Goal: Transaction & Acquisition: Register for event/course

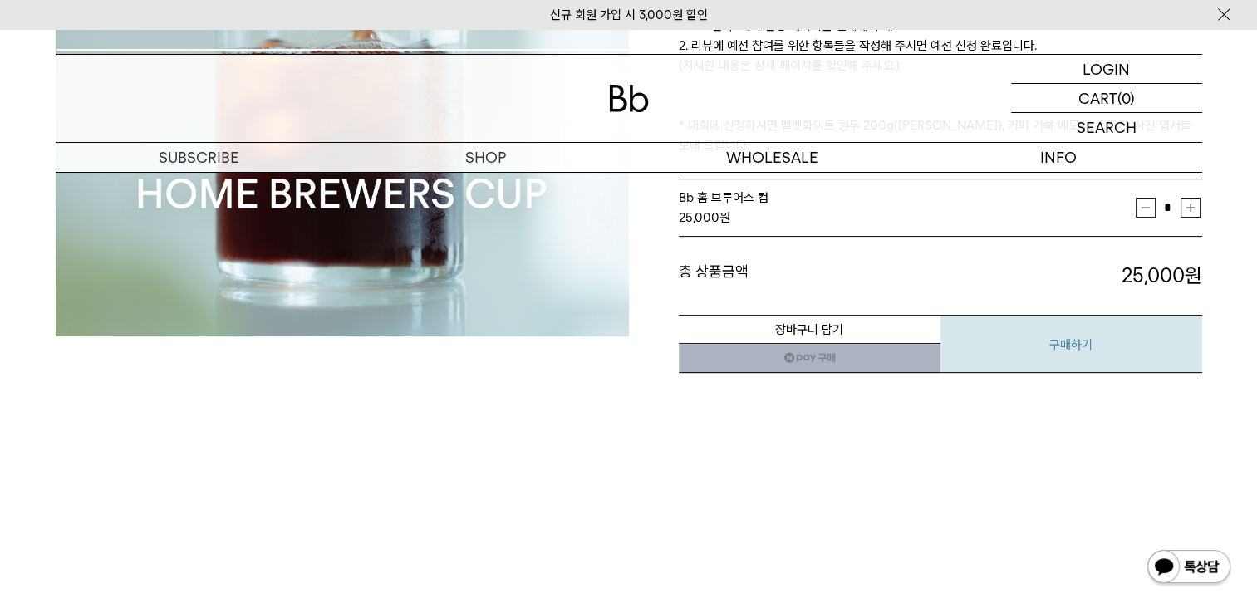
scroll to position [498, 0]
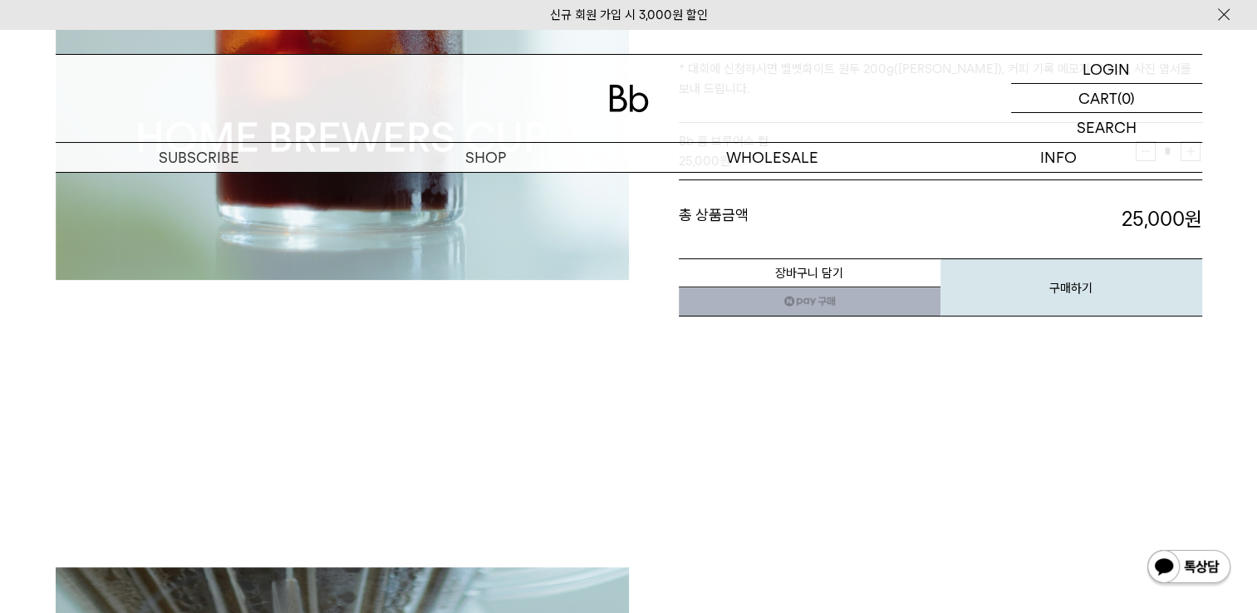
drag, startPoint x: 808, startPoint y: 292, endPoint x: 781, endPoint y: 75, distance: 219.4
click at [808, 292] on link "네이버페이 구매하기" at bounding box center [810, 302] width 262 height 30
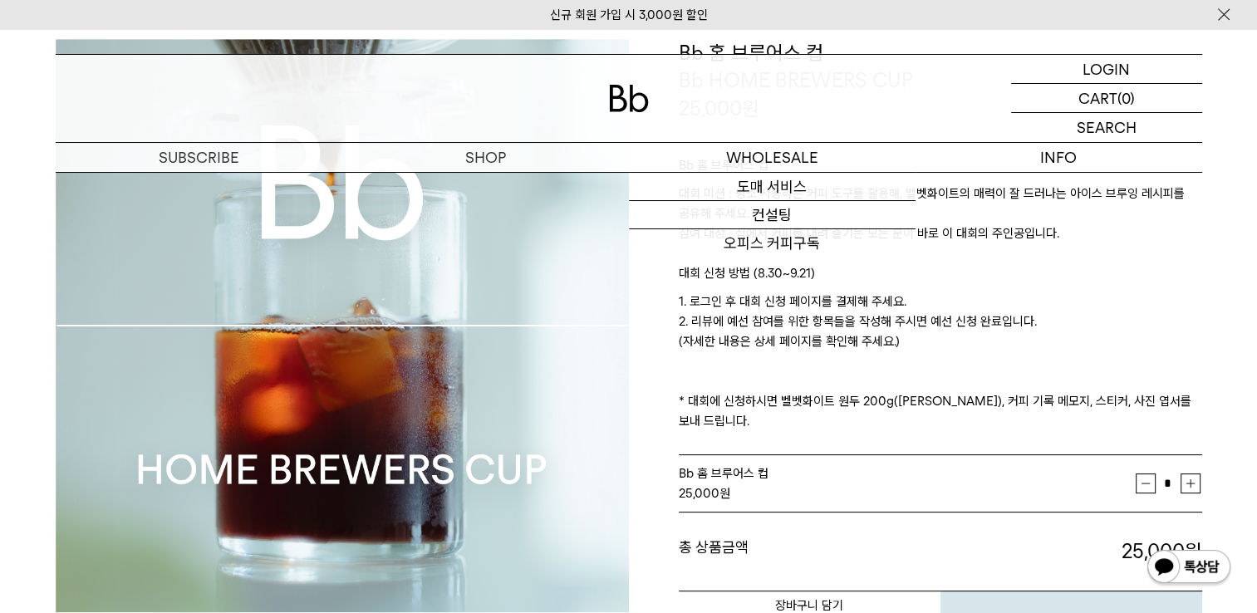
scroll to position [0, 0]
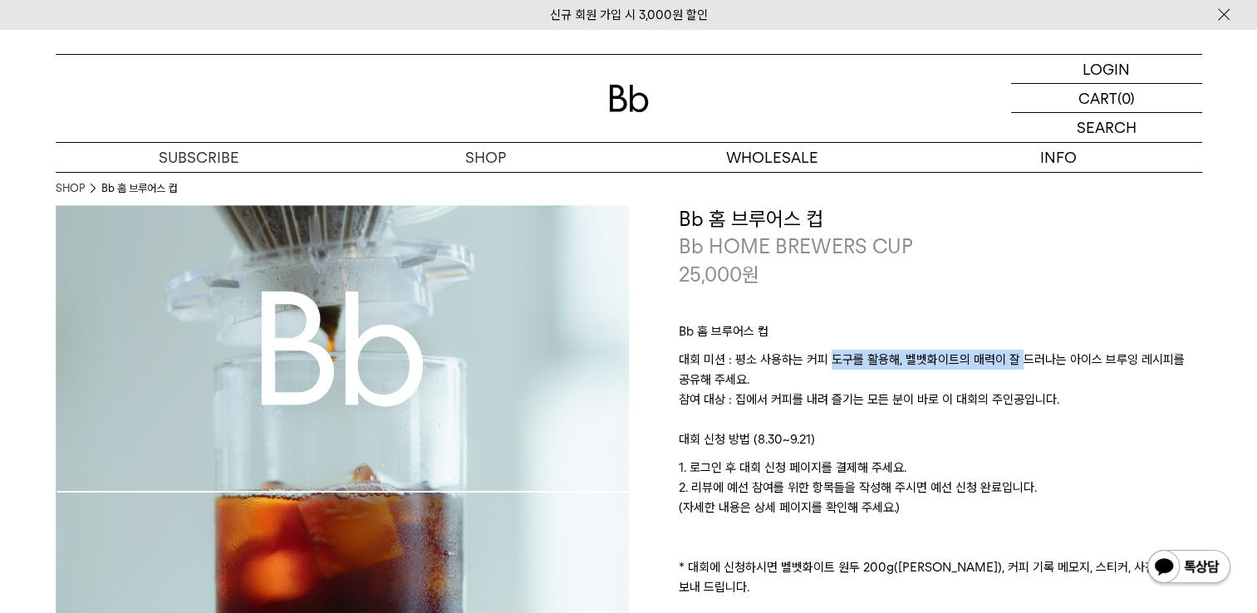
drag, startPoint x: 827, startPoint y: 355, endPoint x: 1022, endPoint y: 358, distance: 194.4
click at [1022, 358] on p "대회 미션 : 평소 사용하는 커피 도구를 활용해, 벨벳화이트의 매력이 잘 드러나는 아이스 브루잉 레시피를 공유해 주세요. 참여 대상 : 집에서…" at bounding box center [940, 390] width 523 height 80
drag, startPoint x: 1022, startPoint y: 358, endPoint x: 726, endPoint y: 330, distance: 297.1
click at [726, 330] on p "Bb 홈 브루어스 컵" at bounding box center [940, 335] width 523 height 28
drag, startPoint x: 726, startPoint y: 330, endPoint x: 1111, endPoint y: 387, distance: 388.9
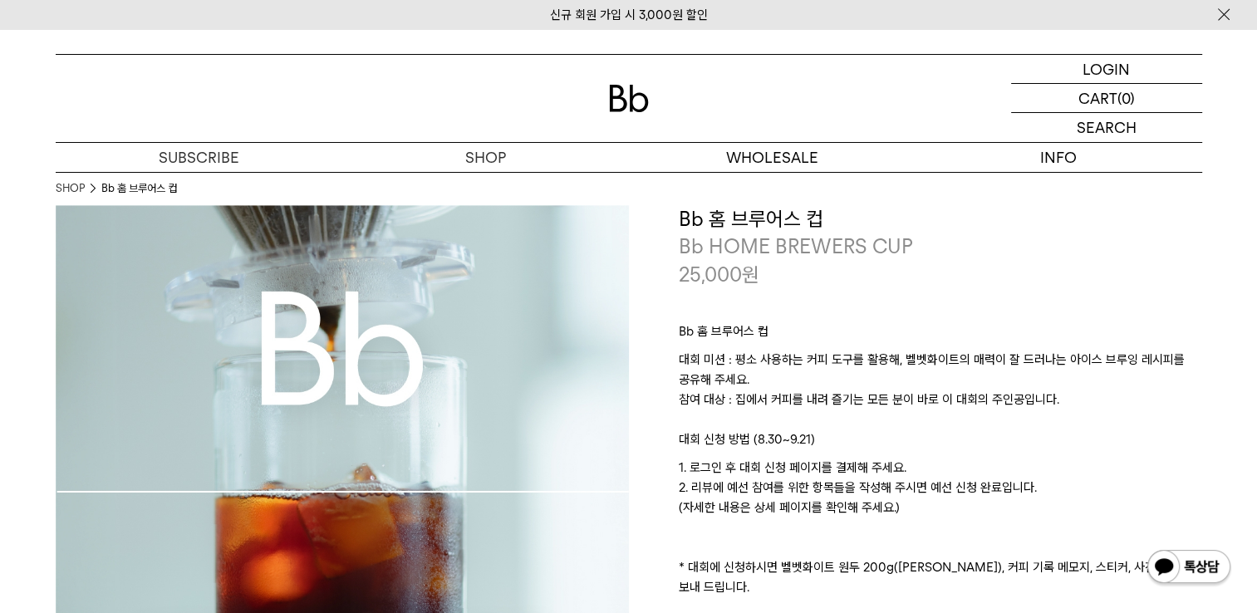
click at [1113, 391] on p "대회 미션 : 평소 사용하는 커피 도구를 활용해, 벨벳화이트의 매력이 잘 드러나는 아이스 브루잉 레시피를 공유해 주세요. 참여 대상 : 집에서…" at bounding box center [940, 390] width 523 height 80
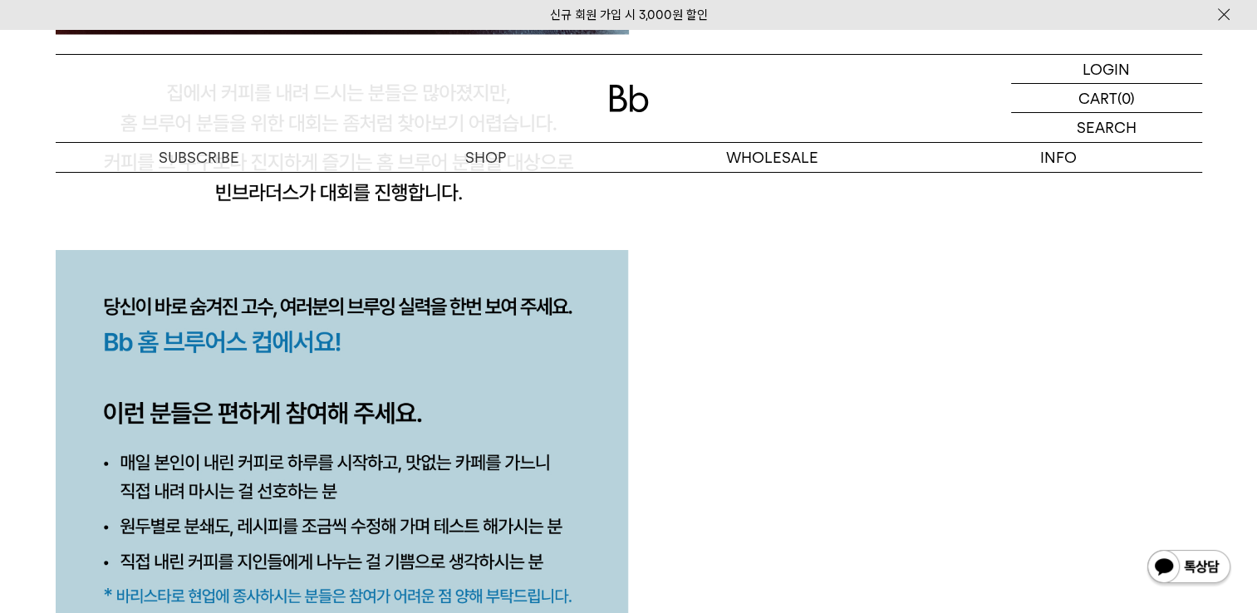
scroll to position [1828, 0]
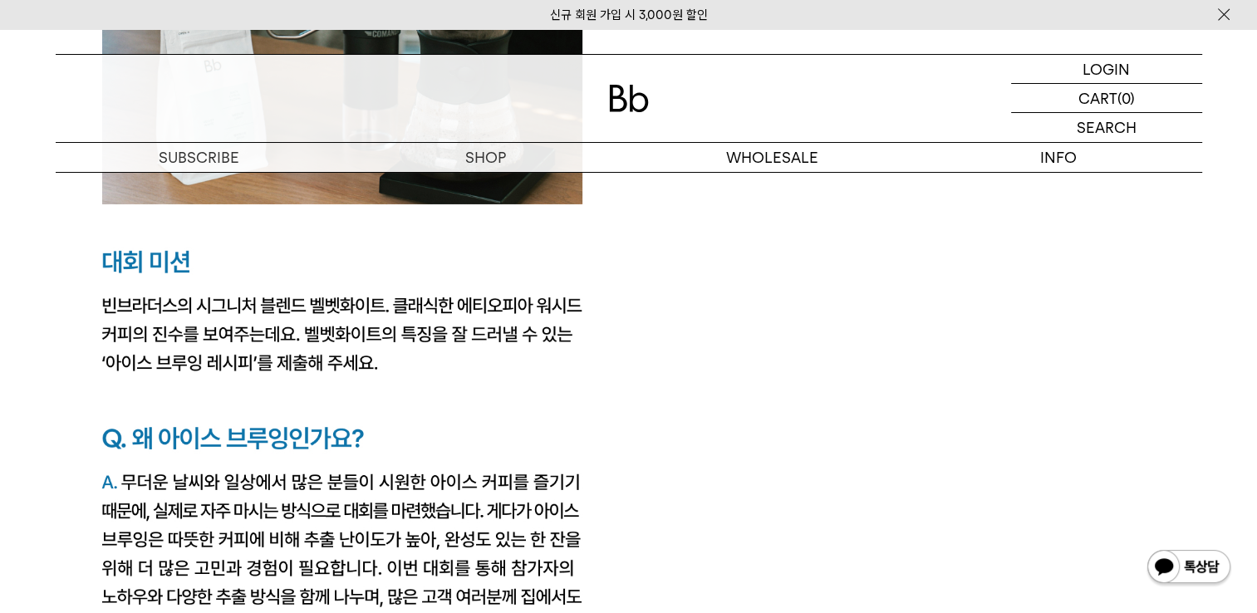
scroll to position [2824, 0]
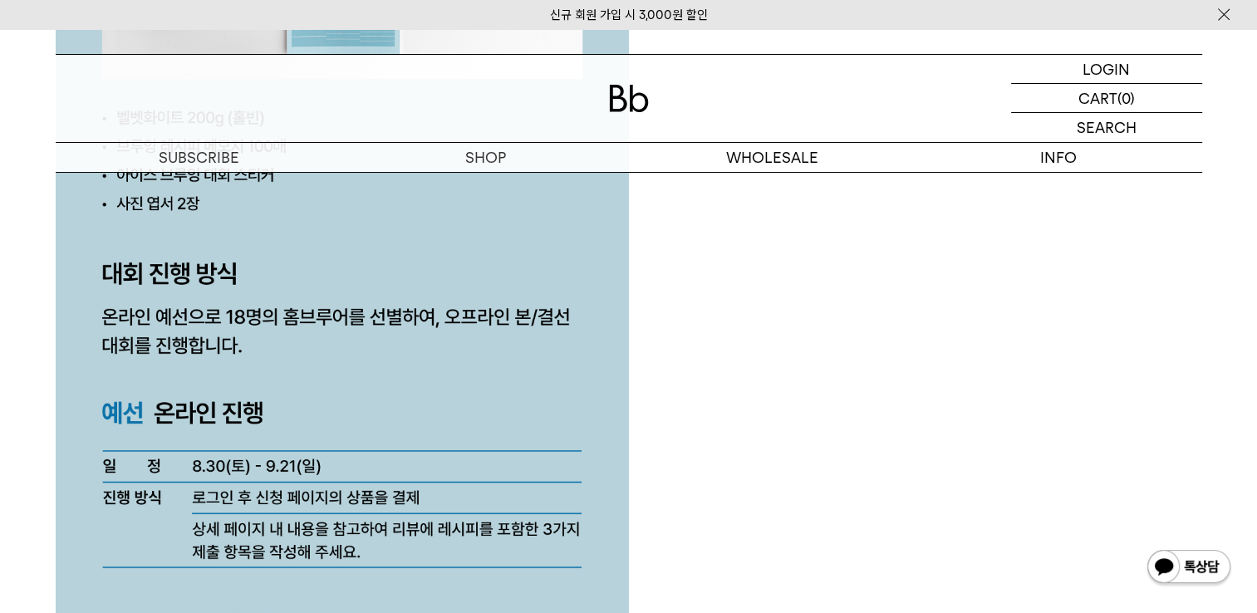
scroll to position [4403, 0]
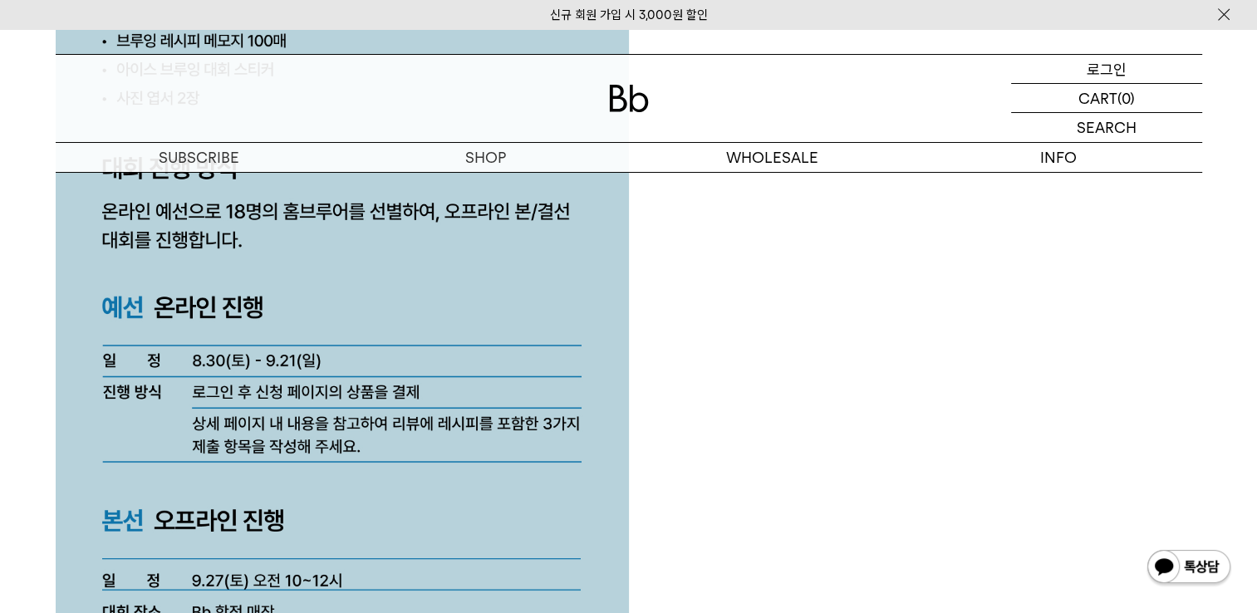
click at [1102, 81] on p "로그인" at bounding box center [1107, 69] width 40 height 28
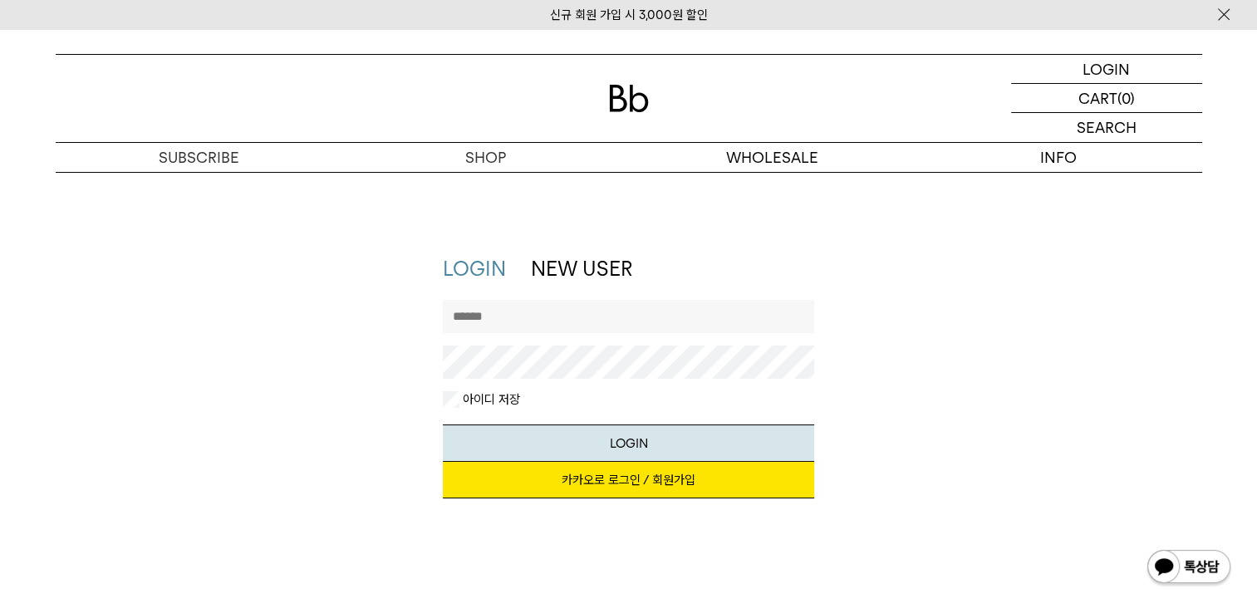
click at [652, 483] on link "카카오로 로그인 / 회원가입" at bounding box center [628, 480] width 371 height 37
click at [590, 479] on link "카카오로 로그인 / 회원가입" at bounding box center [628, 480] width 371 height 37
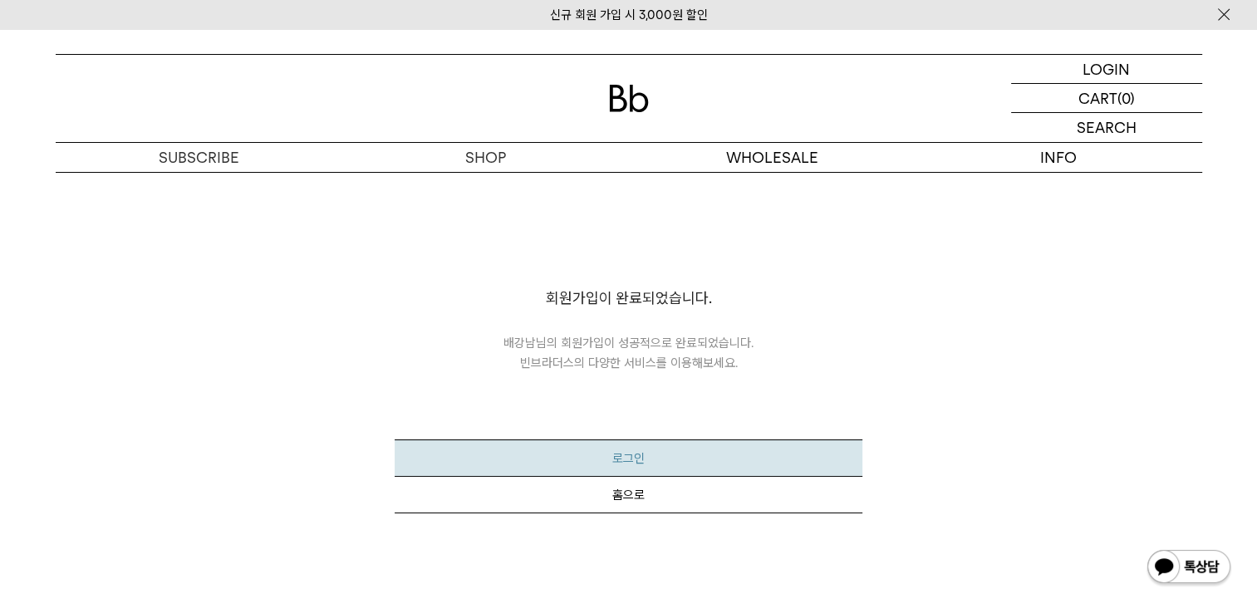
click at [686, 449] on button "로그인" at bounding box center [629, 457] width 468 height 37
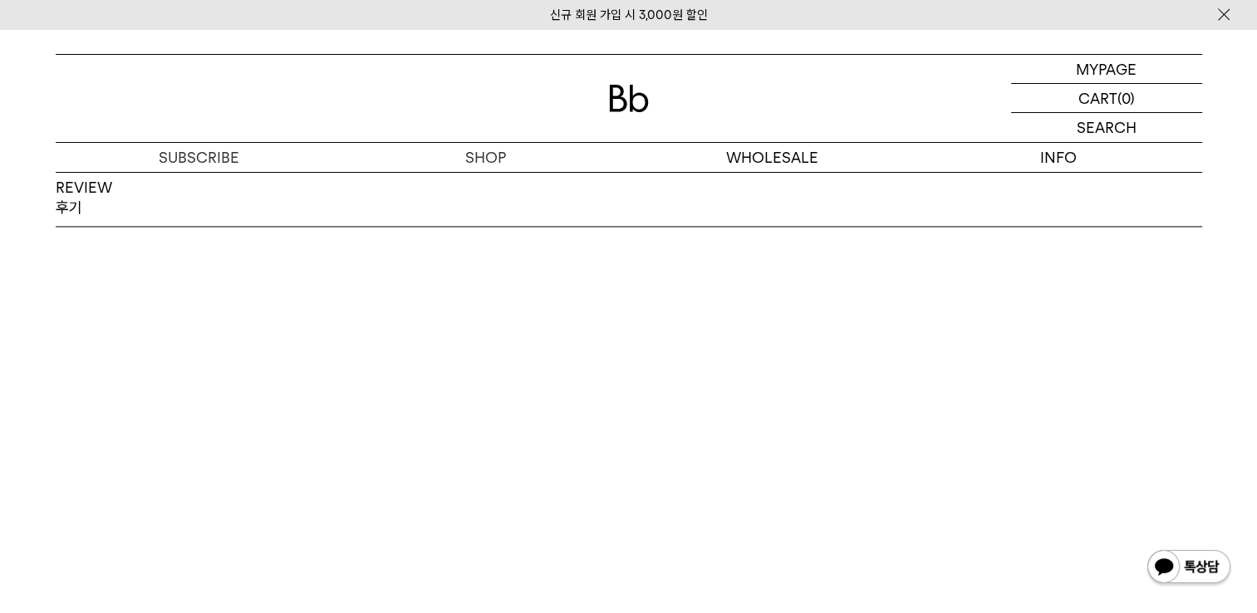
scroll to position [2492, 0]
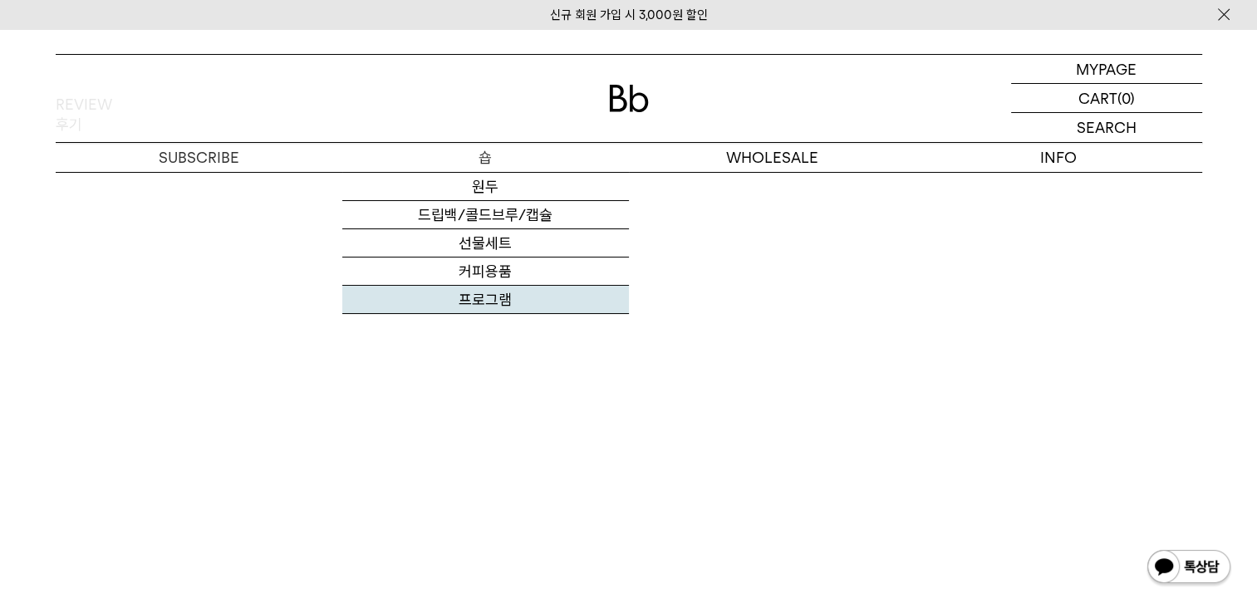
click at [522, 310] on link "프로그램" at bounding box center [485, 300] width 287 height 28
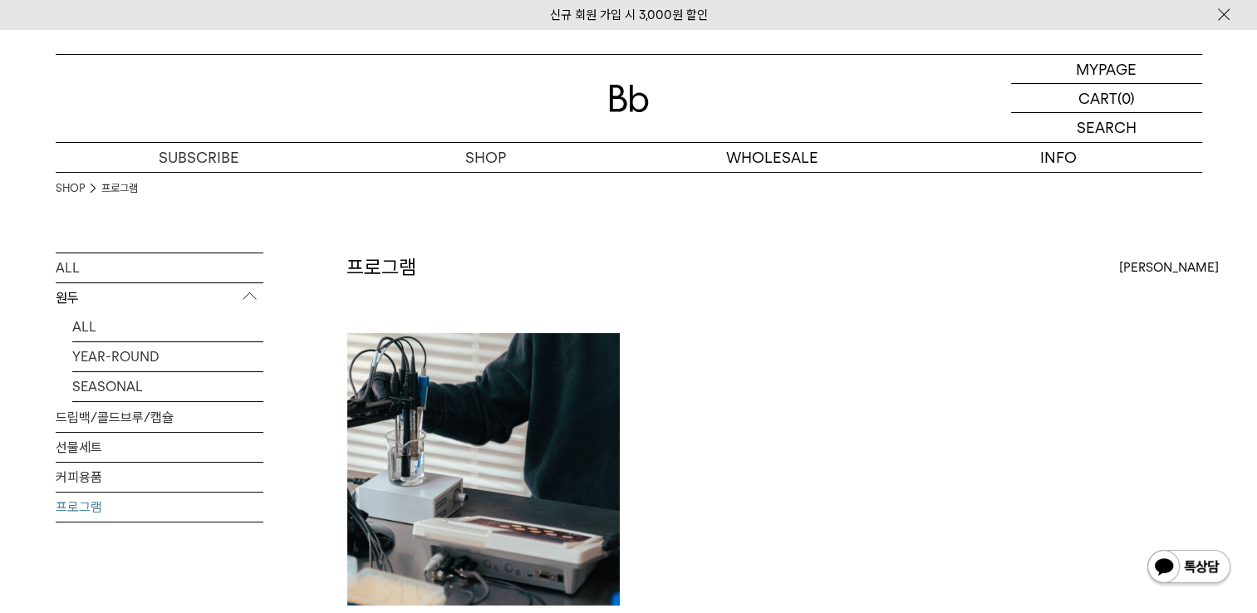
click at [645, 105] on img at bounding box center [629, 98] width 40 height 27
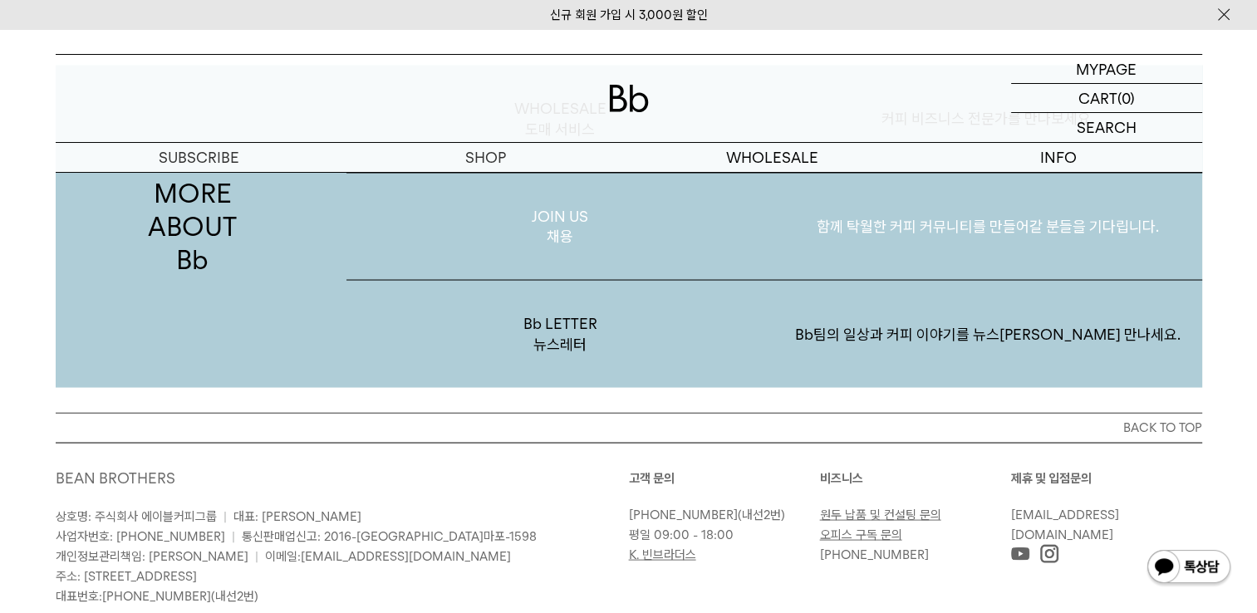
scroll to position [3051, 0]
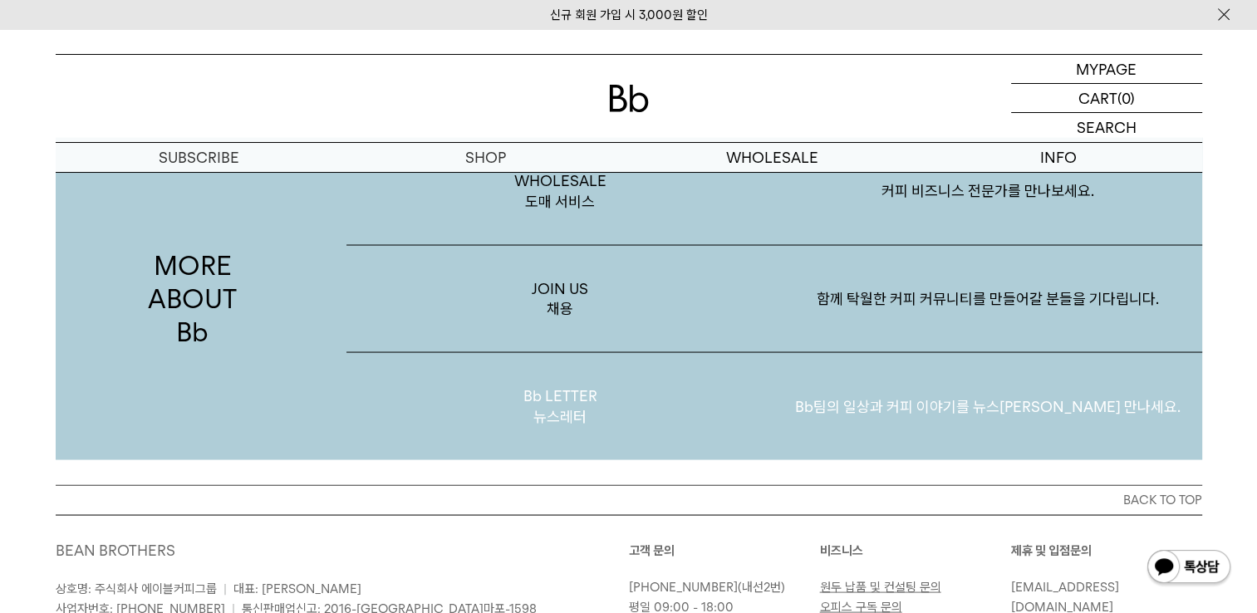
click at [550, 396] on p "Bb LETTER 뉴스레터" at bounding box center [560, 405] width 428 height 107
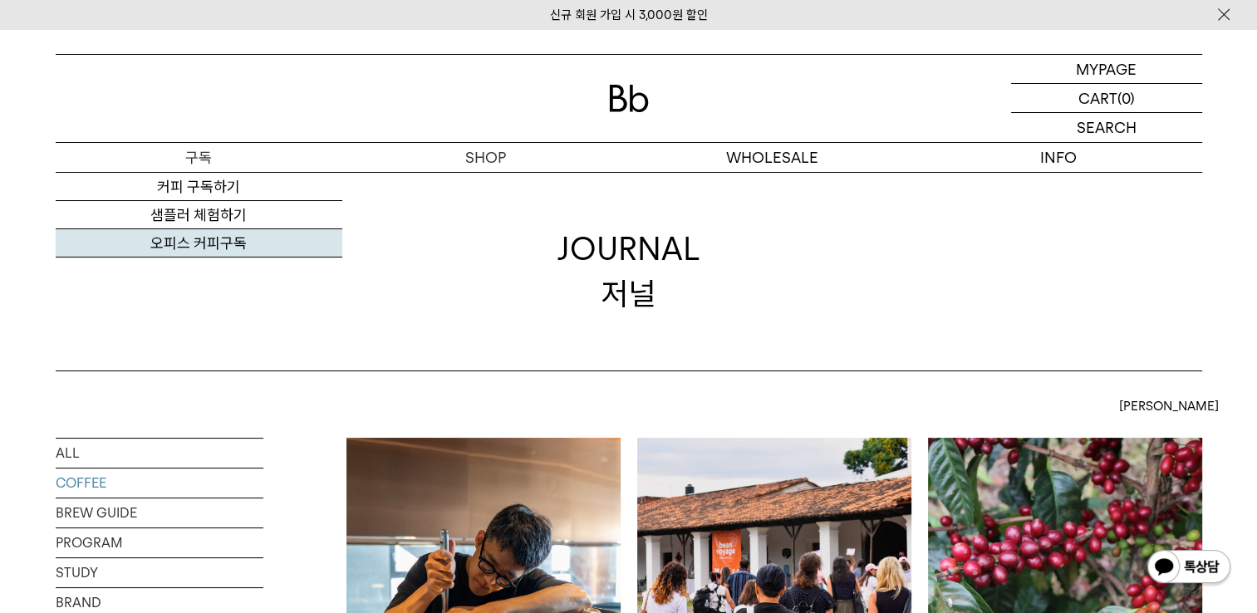
click at [204, 241] on link "오피스 커피구독" at bounding box center [199, 243] width 287 height 28
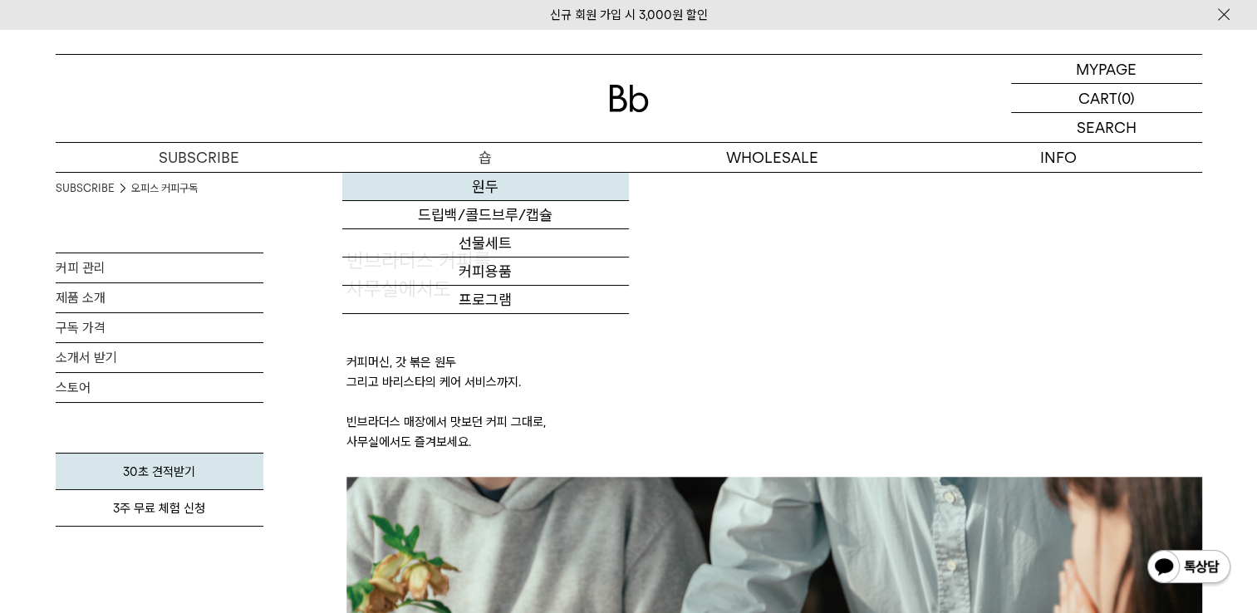
click at [497, 181] on link "원두" at bounding box center [485, 187] width 287 height 28
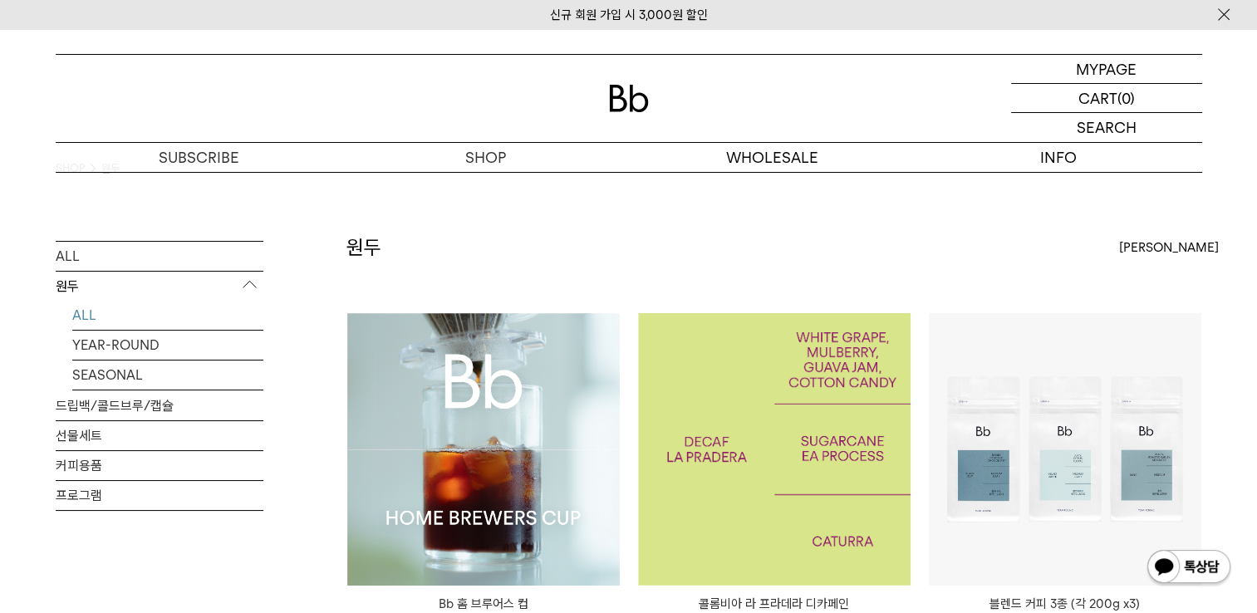
scroll to position [166, 0]
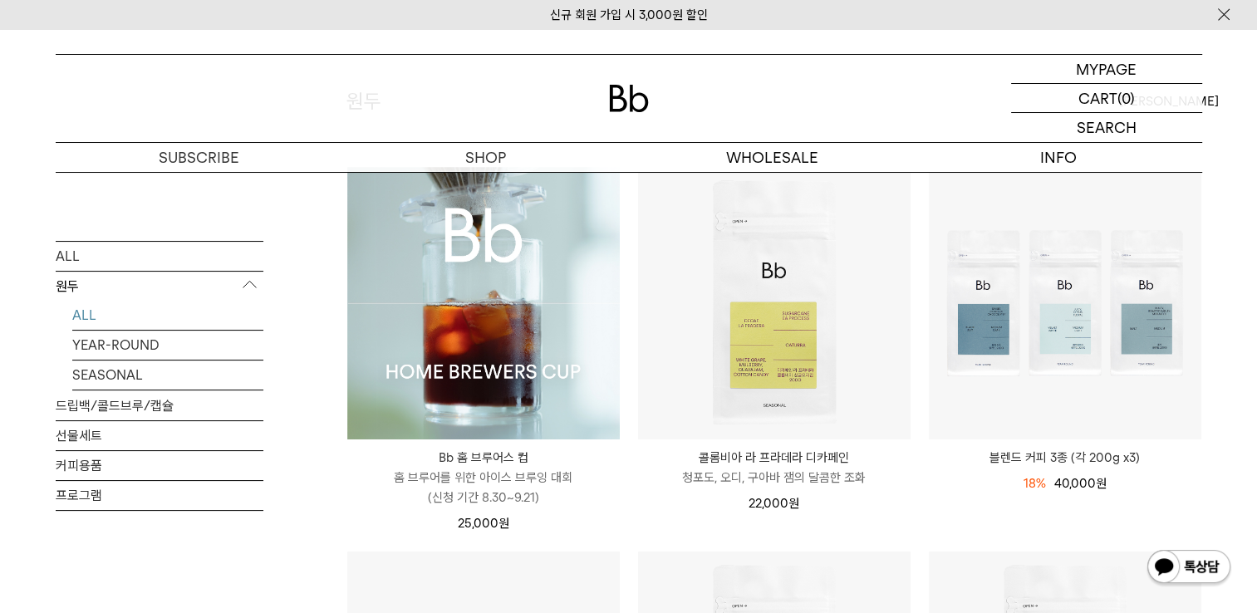
click at [503, 326] on img at bounding box center [483, 303] width 272 height 272
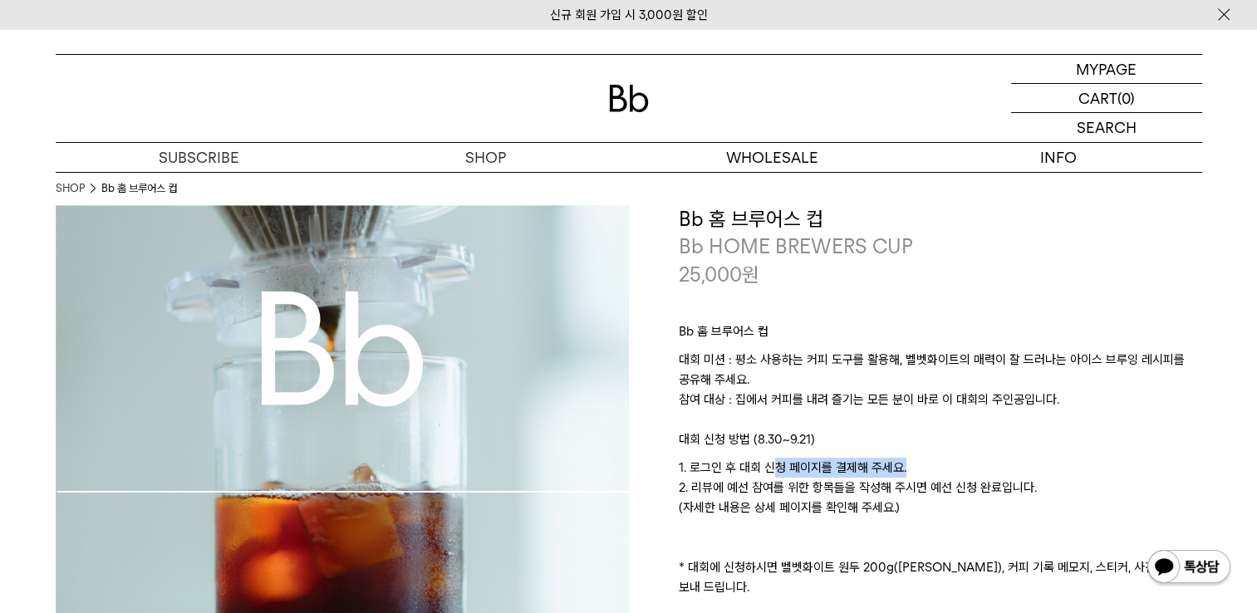
drag, startPoint x: 775, startPoint y: 465, endPoint x: 955, endPoint y: 464, distance: 180.3
click at [955, 464] on p "1. 로그인 후 대회 신청 페이지를 결제해 주세요. 2. 리뷰에 예선 참여를 위한 항목들을 작성해 주시면 예선 신청 완료입니다. (자세한 내용…" at bounding box center [940, 528] width 523 height 140
click at [960, 463] on p "1. 로그인 후 대회 신청 페이지를 결제해 주세요. 2. 리뷰에 예선 참여를 위한 항목들을 작성해 주시면 예선 신청 완료입니다. (자세한 내용…" at bounding box center [940, 528] width 523 height 140
click at [766, 487] on p "1. 로그인 후 대회 신청 페이지를 결제해 주세요. 2. 리뷰에 예선 참여를 위한 항목들을 작성해 주시면 예선 신청 완료입니다. (자세한 내용…" at bounding box center [940, 528] width 523 height 140
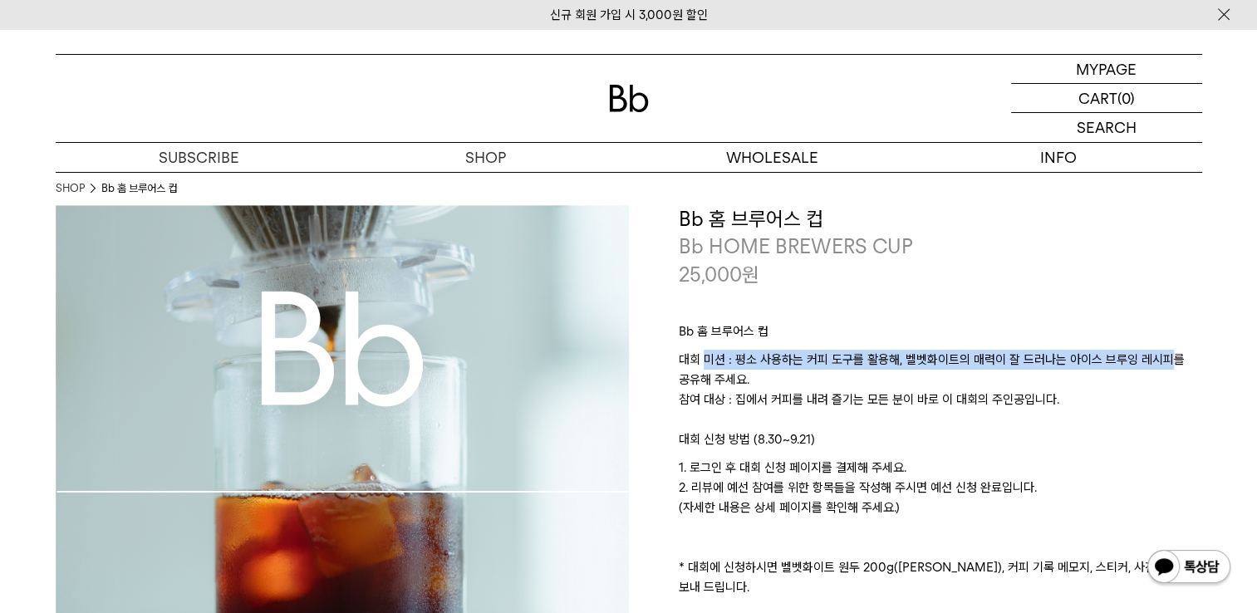
drag, startPoint x: 703, startPoint y: 365, endPoint x: 1170, endPoint y: 365, distance: 467.7
click at [1170, 365] on p "대회 미션 : 평소 사용하는 커피 도구를 활용해, 벨벳화이트의 매력이 잘 드러나는 아이스 브루잉 레시피를 공유해 주세요. 참여 대상 : 집에서…" at bounding box center [940, 390] width 523 height 80
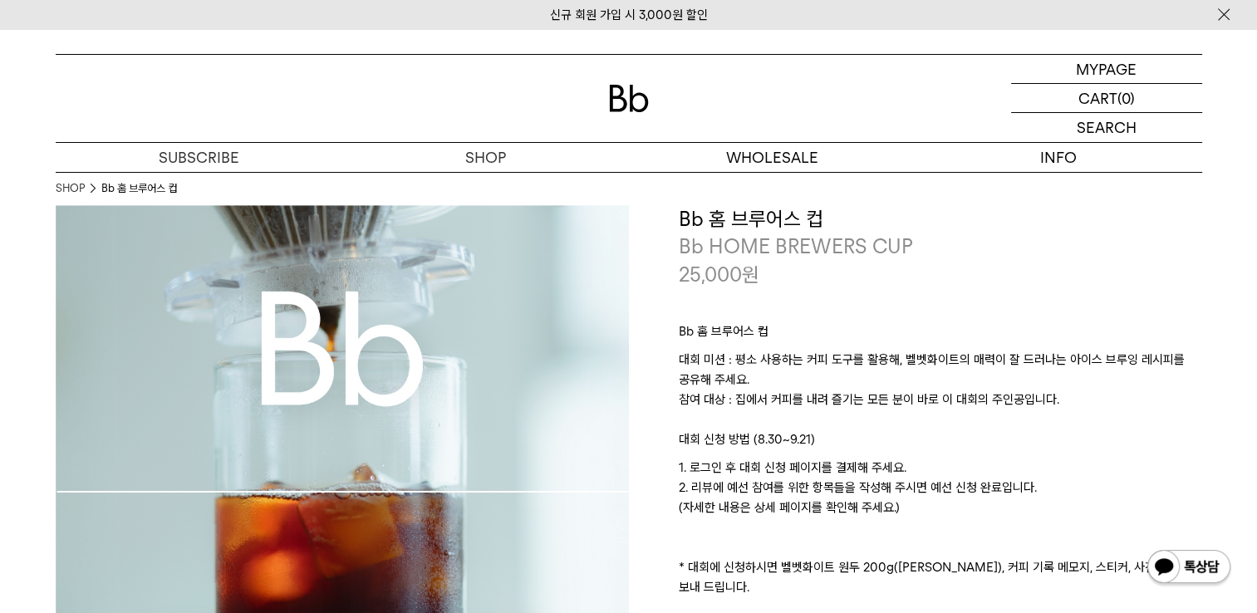
drag, startPoint x: 1170, startPoint y: 365, endPoint x: 966, endPoint y: 513, distance: 252.2
click at [974, 510] on p "1. 로그인 후 대회 신청 페이지를 결제해 주세요. 2. 리뷰에 예선 참여를 위한 항목들을 작성해 주시면 예선 신청 완료입니다. (자세한 내용…" at bounding box center [940, 528] width 523 height 140
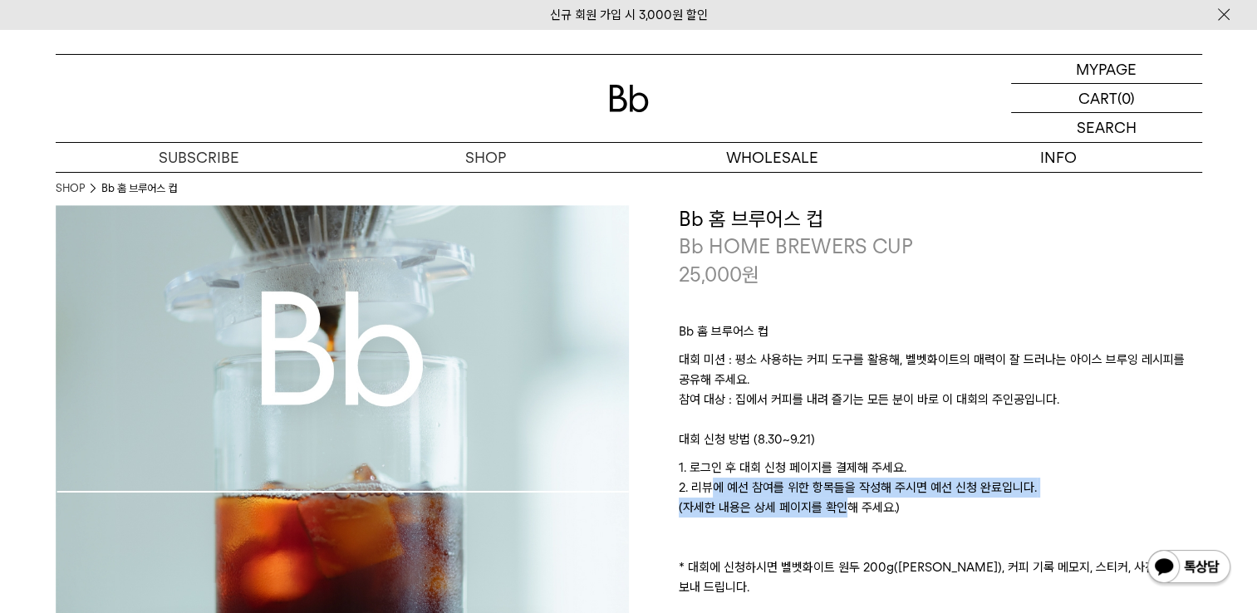
drag, startPoint x: 701, startPoint y: 493, endPoint x: 828, endPoint y: 499, distance: 127.2
click at [828, 499] on p "1. 로그인 후 대회 신청 페이지를 결제해 주세요. 2. 리뷰에 예선 참여를 위한 항목들을 작성해 주시면 예선 신청 완료입니다. (자세한 내용…" at bounding box center [940, 528] width 523 height 140
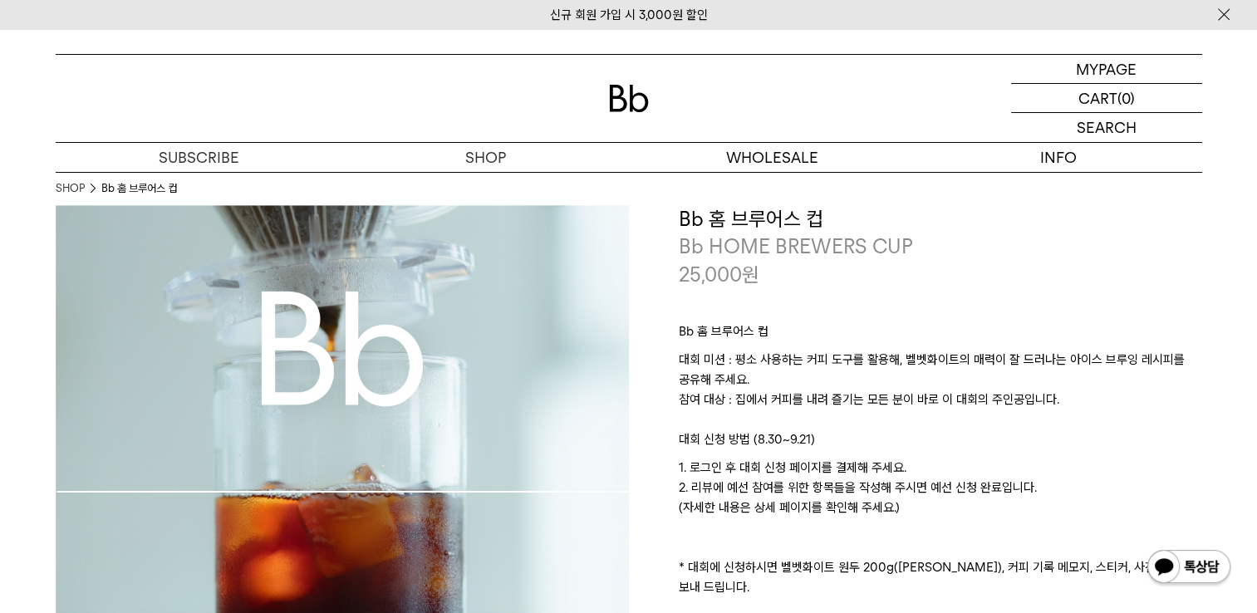
drag, startPoint x: 828, startPoint y: 499, endPoint x: 1013, endPoint y: 459, distance: 188.9
click at [1013, 459] on p "1. 로그인 후 대회 신청 페이지를 결제해 주세요. 2. 리뷰에 예선 참여를 위한 항목들을 작성해 주시면 예선 신청 완료입니다. (자세한 내용…" at bounding box center [940, 528] width 523 height 140
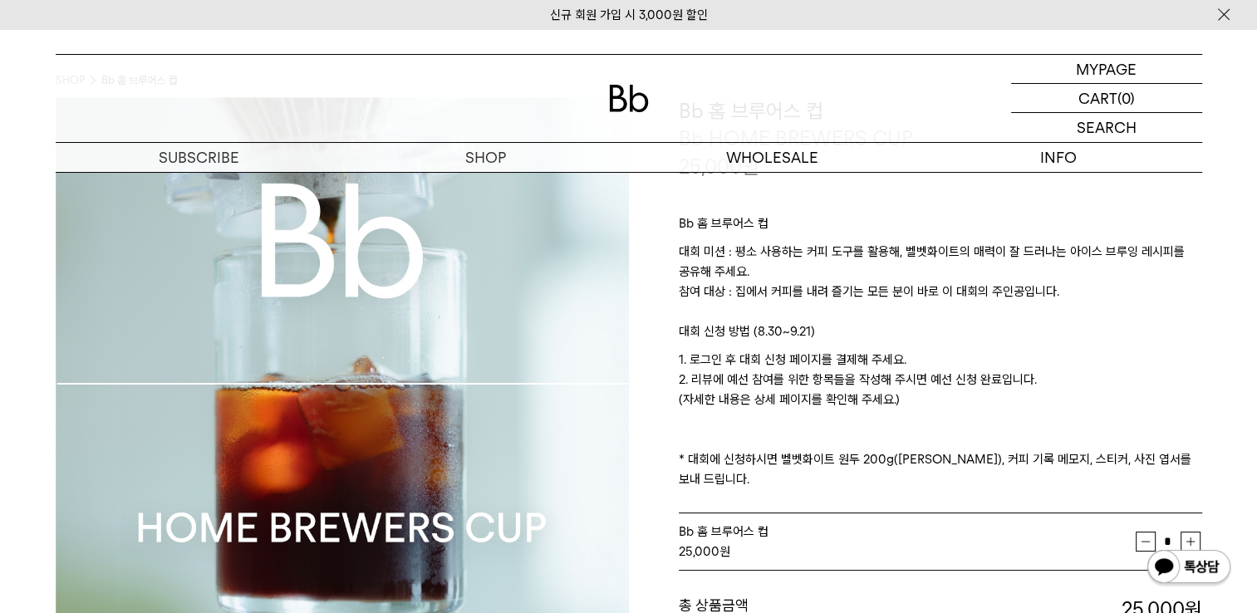
scroll to position [166, 0]
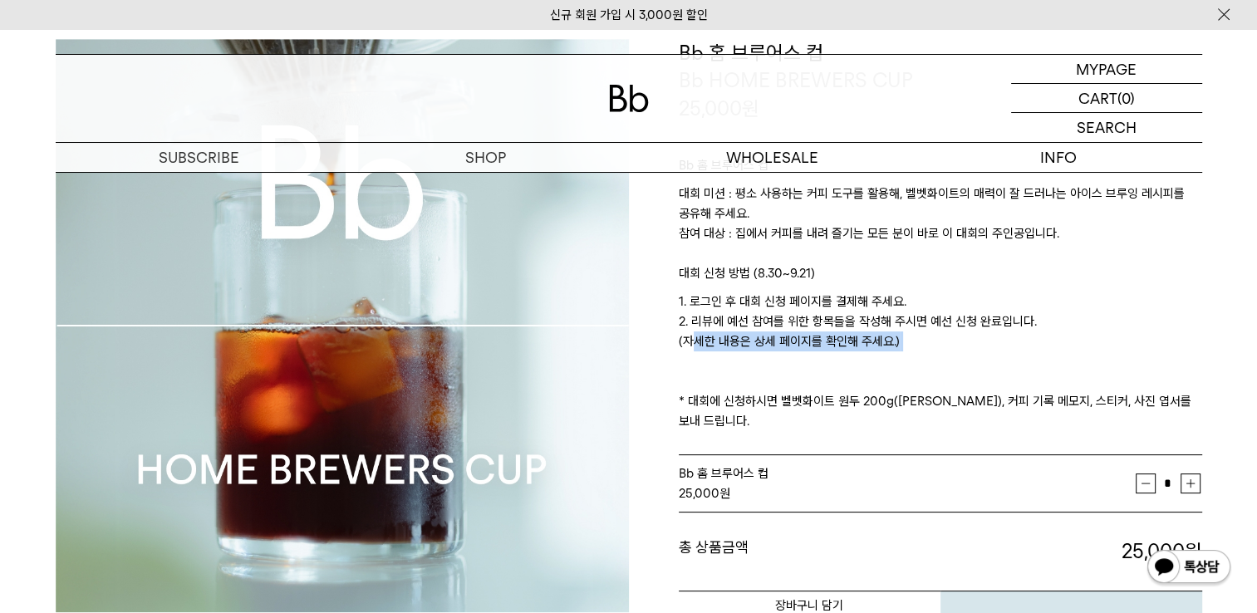
drag, startPoint x: 686, startPoint y: 350, endPoint x: 895, endPoint y: 366, distance: 209.2
click at [895, 366] on p "1. 로그인 후 대회 신청 페이지를 결제해 주세요. 2. 리뷰에 예선 참여를 위한 항목들을 작성해 주시면 예선 신청 완료입니다. (자세한 내용…" at bounding box center [940, 362] width 523 height 140
click at [895, 369] on p "1. 로그인 후 대회 신청 페이지를 결제해 주세요. 2. 리뷰에 예선 참여를 위한 항목들을 작성해 주시면 예선 신청 완료입니다. (자세한 내용…" at bounding box center [940, 362] width 523 height 140
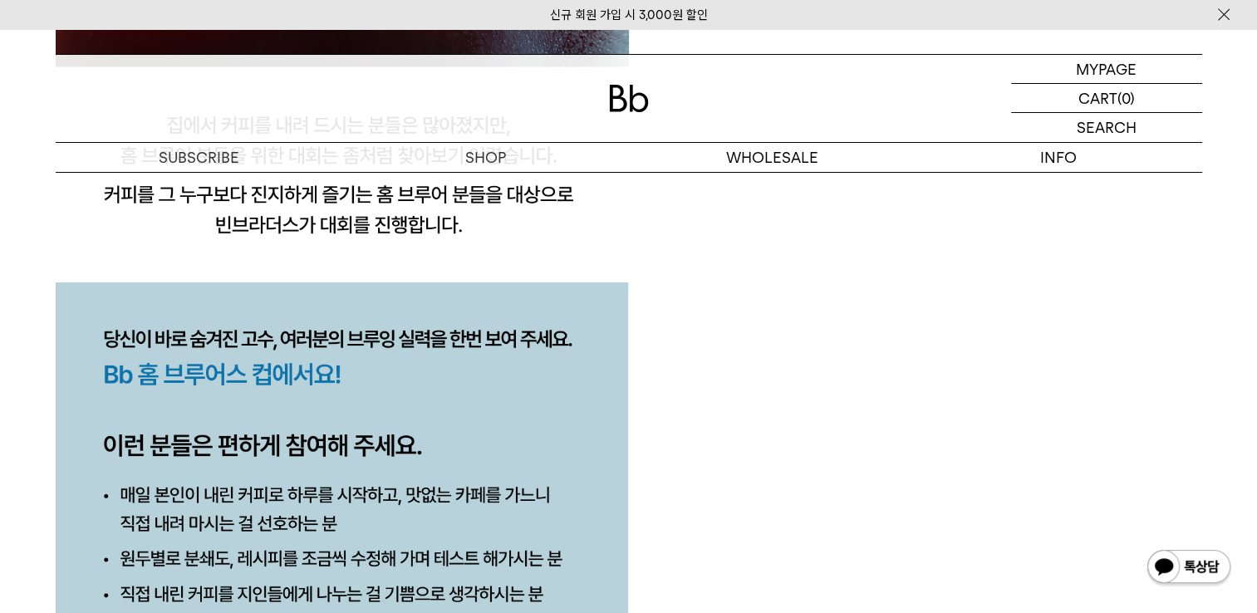
scroll to position [1745, 0]
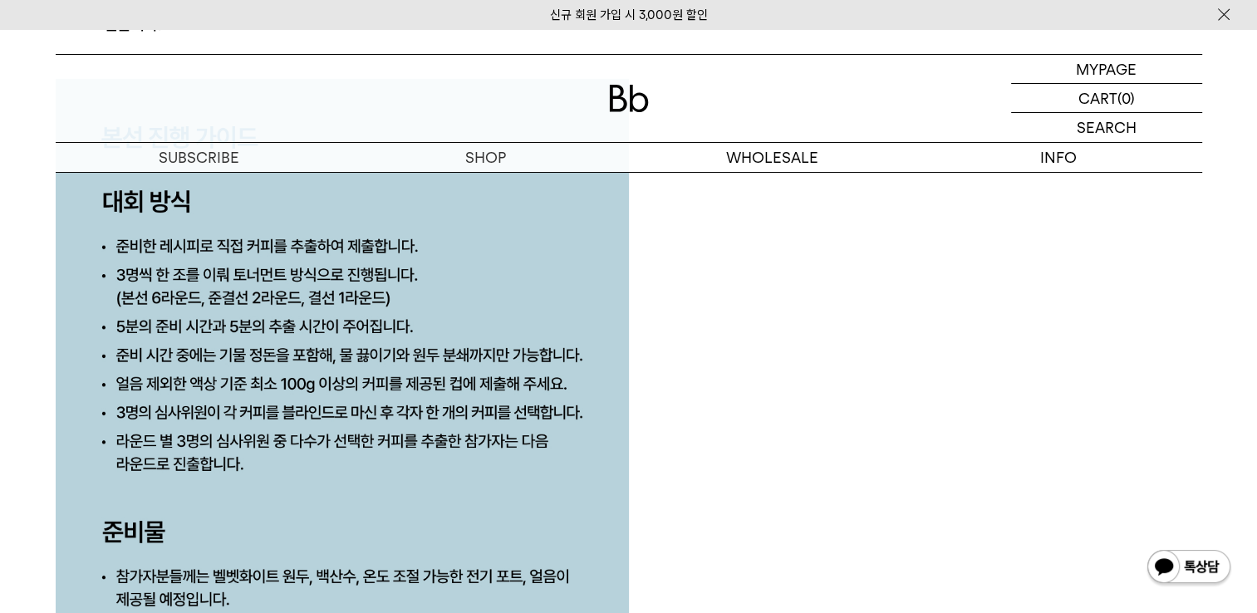
scroll to position [7393, 0]
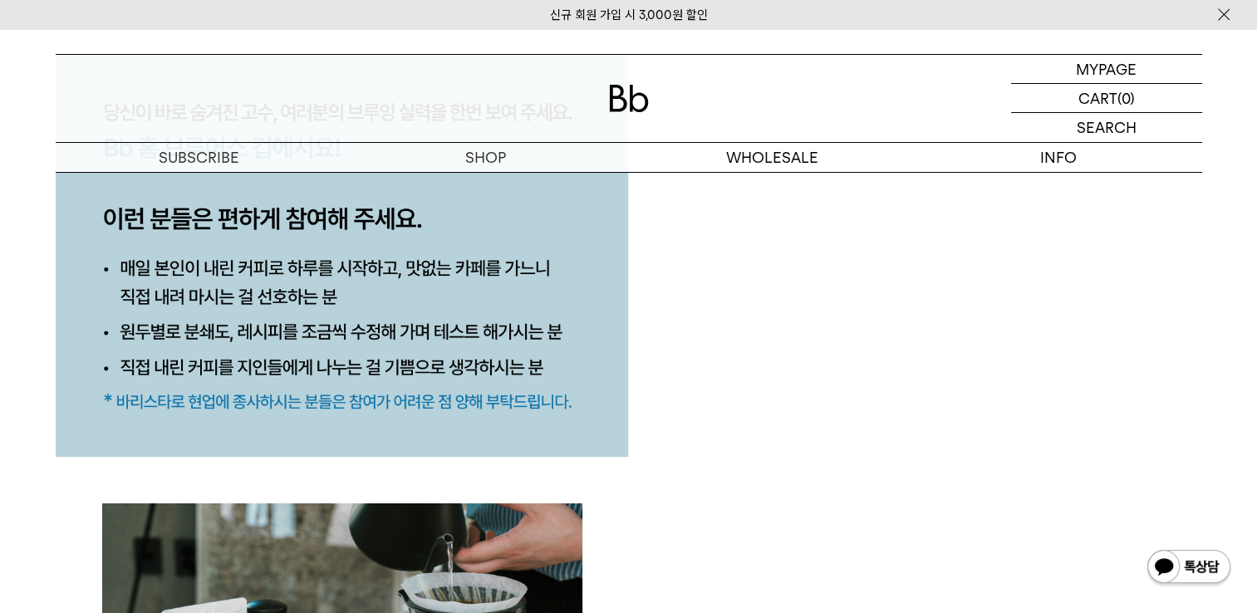
scroll to position [1828, 0]
